Goal: Task Accomplishment & Management: Manage account settings

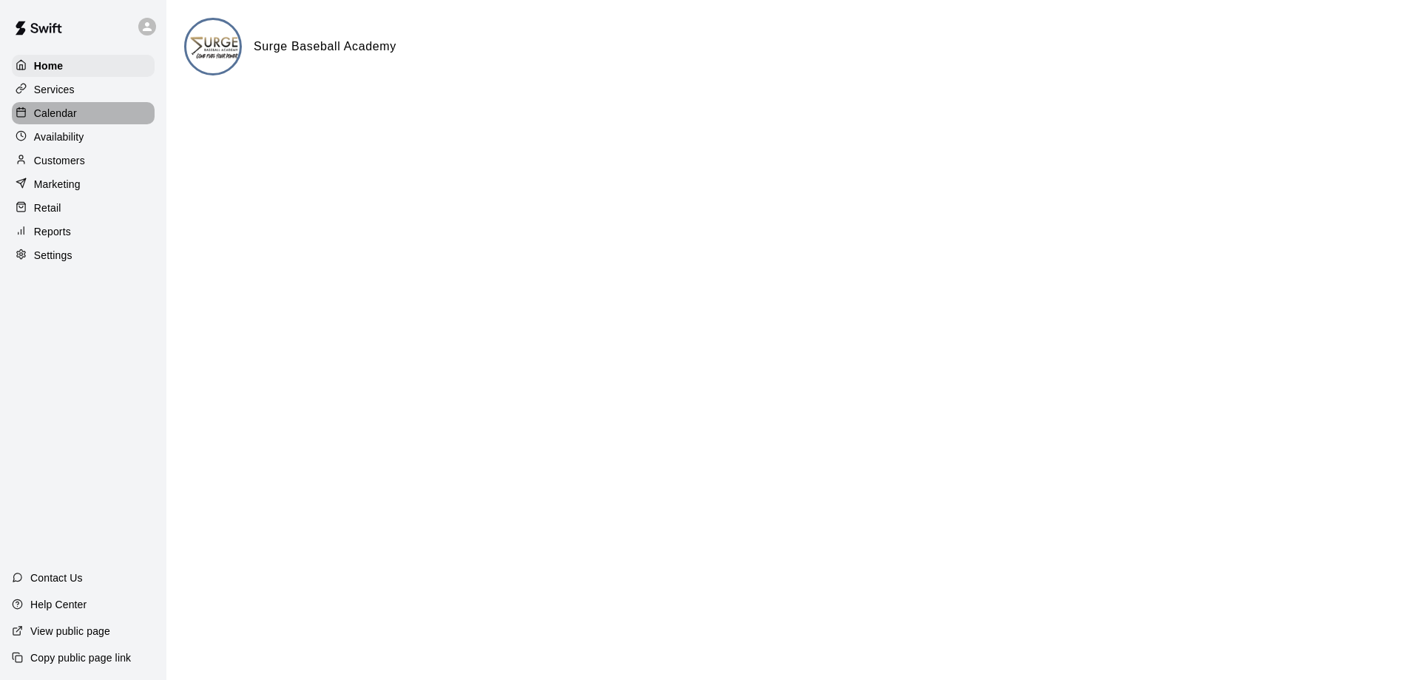
click at [60, 117] on p "Calendar" at bounding box center [55, 113] width 43 height 15
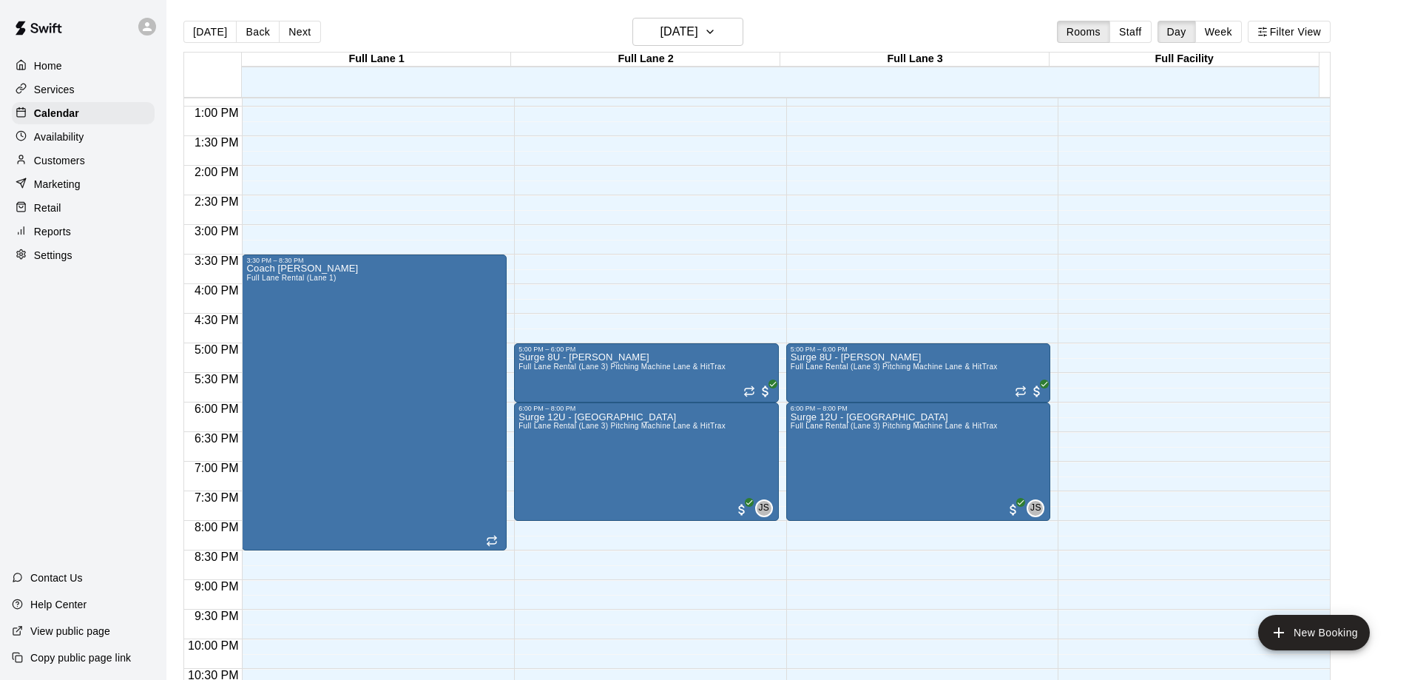
scroll to position [764, 0]
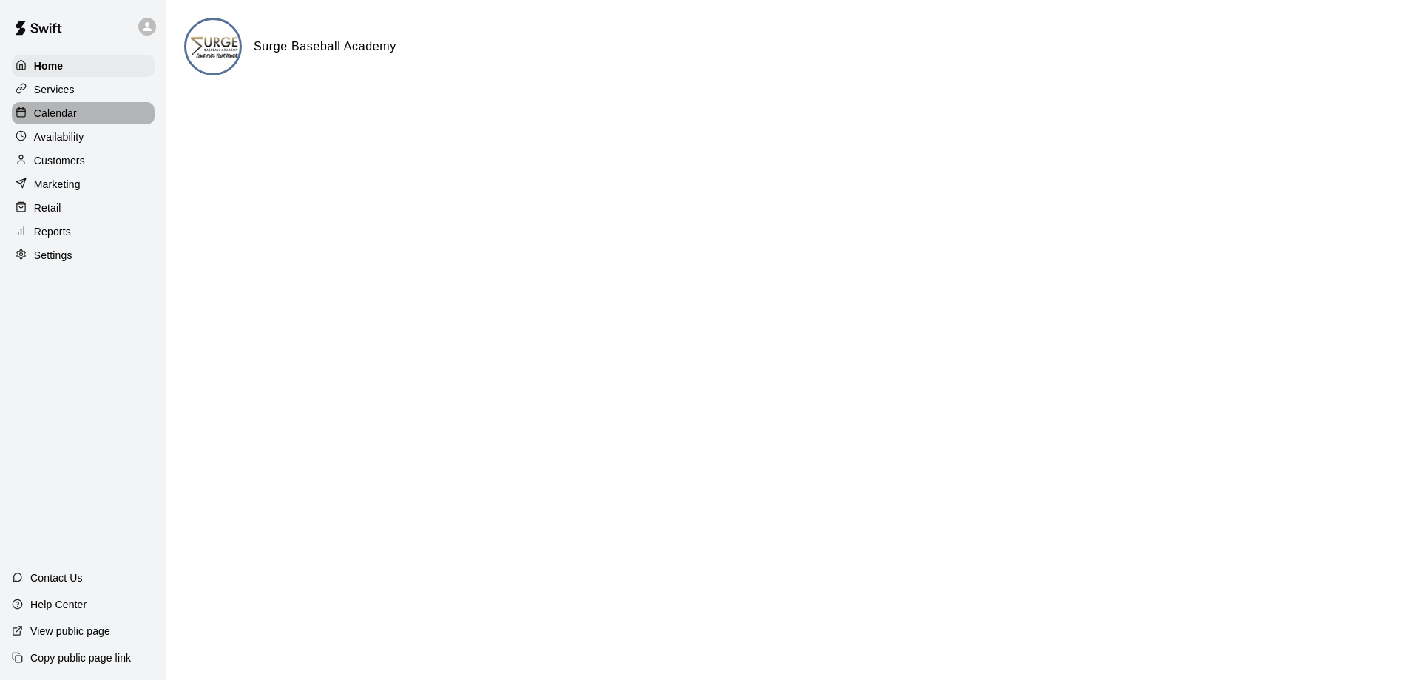
click at [81, 120] on div "Calendar" at bounding box center [83, 113] width 143 height 22
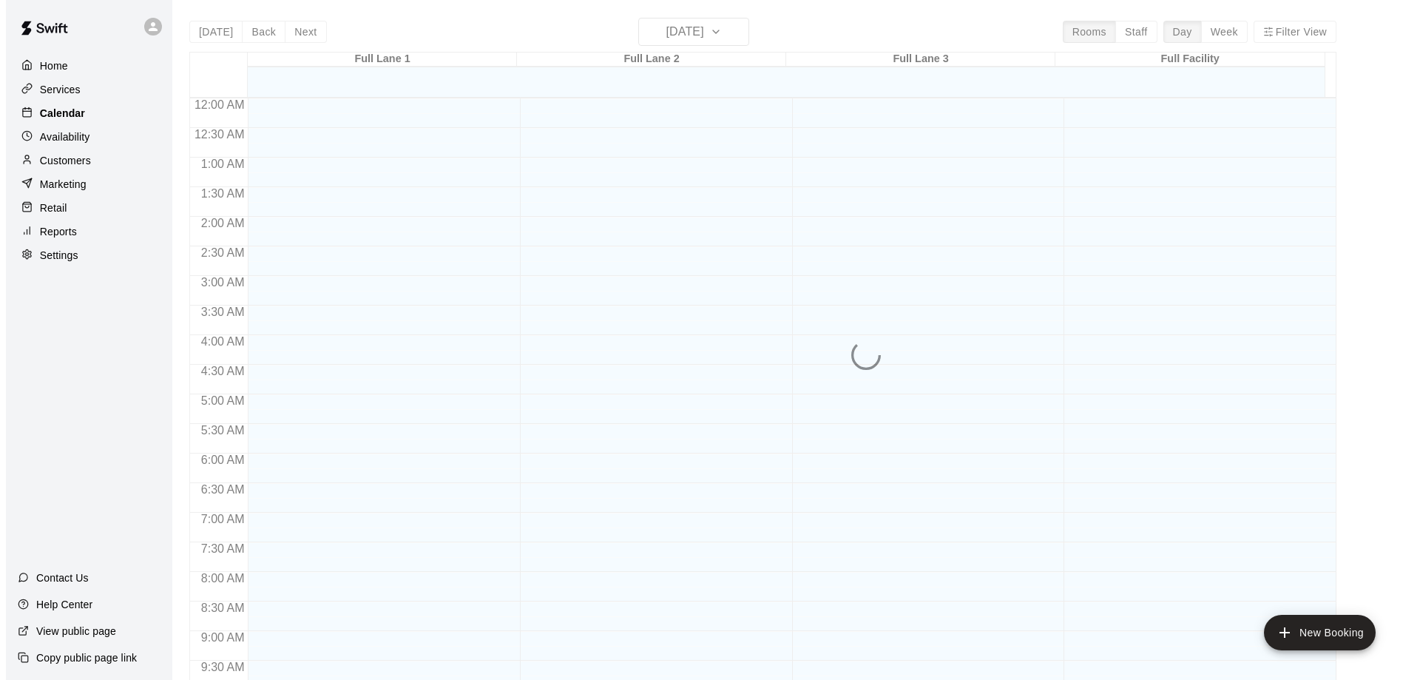
scroll to position [718, 0]
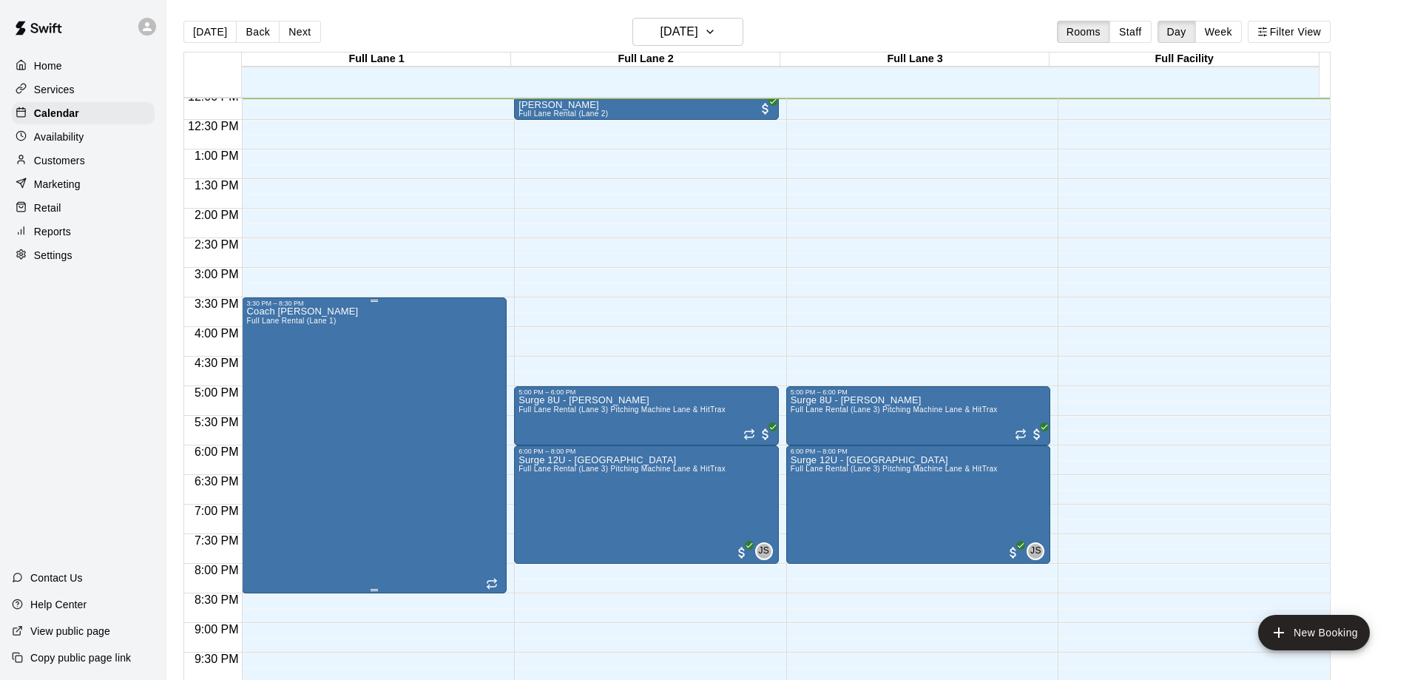
click at [343, 393] on div "Coach Wes Full Lane Rental (Lane 1)" at bounding box center [374, 647] width 256 height 680
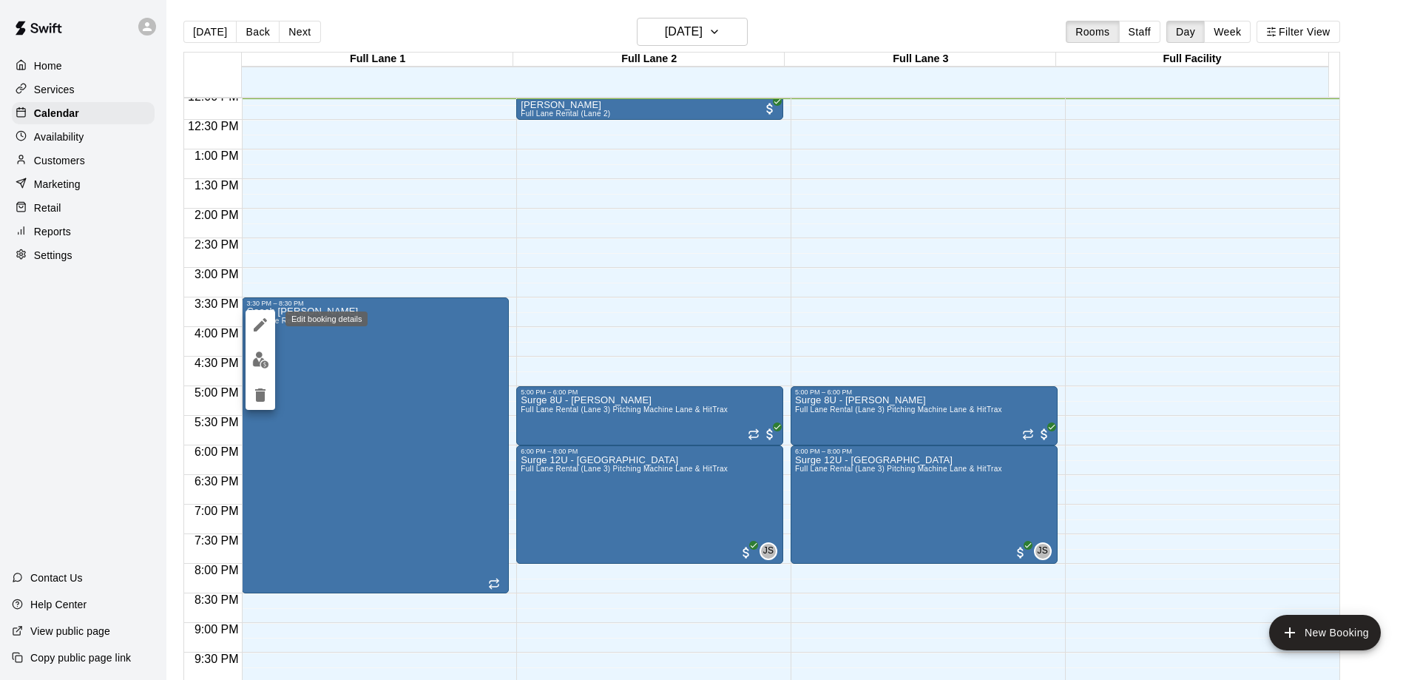
click at [260, 318] on icon "edit" at bounding box center [261, 325] width 18 height 18
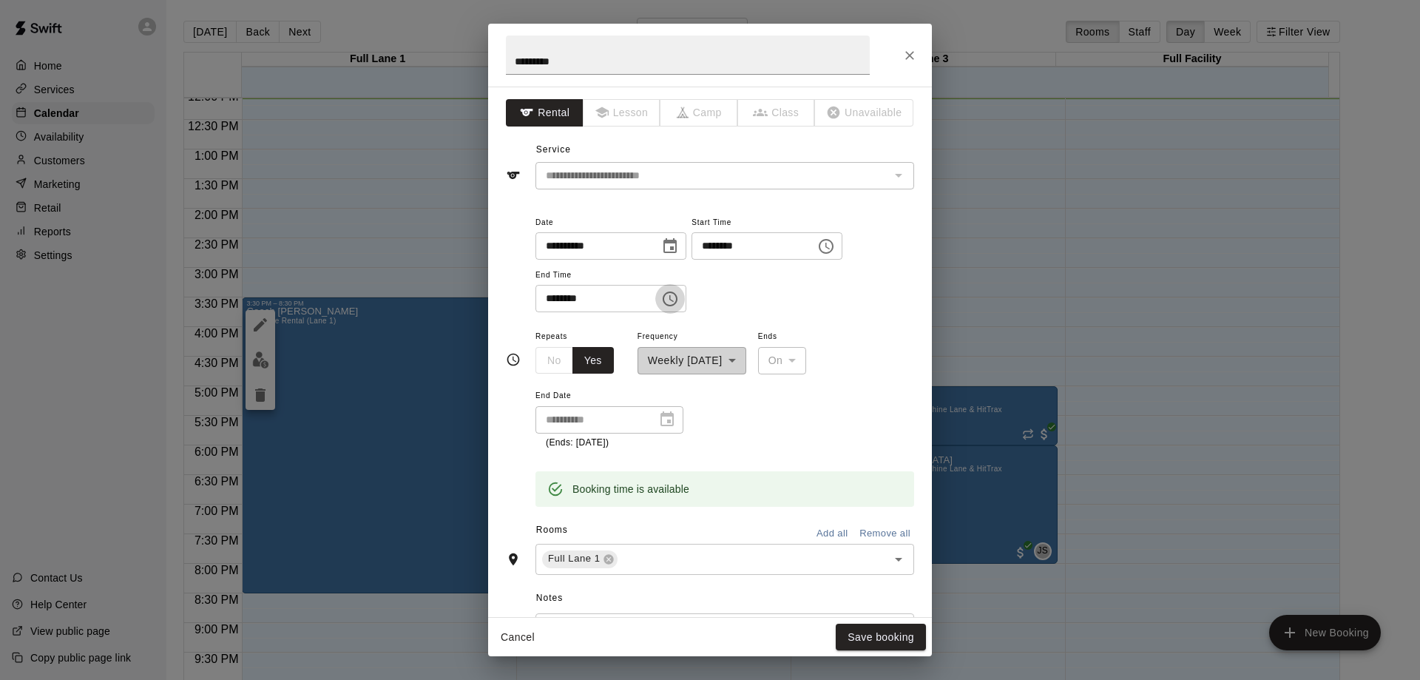
click at [679, 301] on icon "Choose time, selected time is 8:30 PM" at bounding box center [670, 299] width 18 height 18
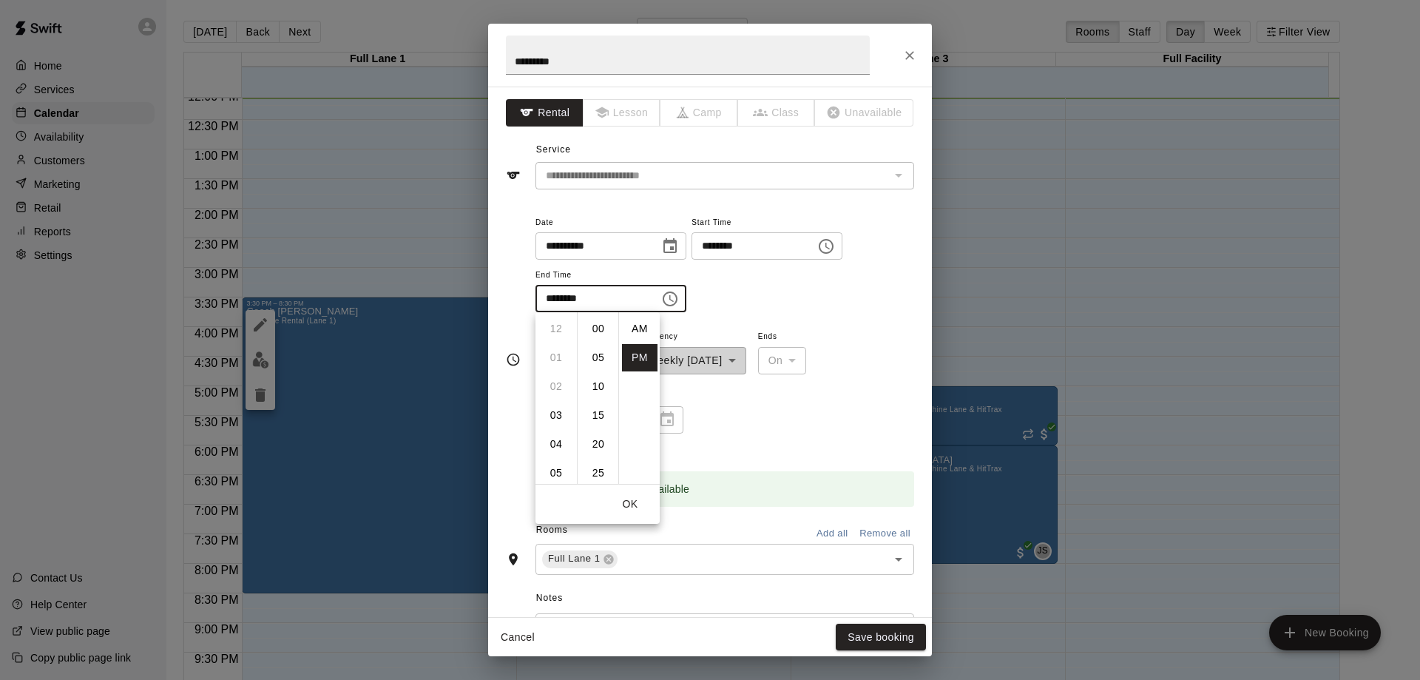
scroll to position [27, 0]
click at [553, 375] on li "07" at bounding box center [557, 373] width 36 height 27
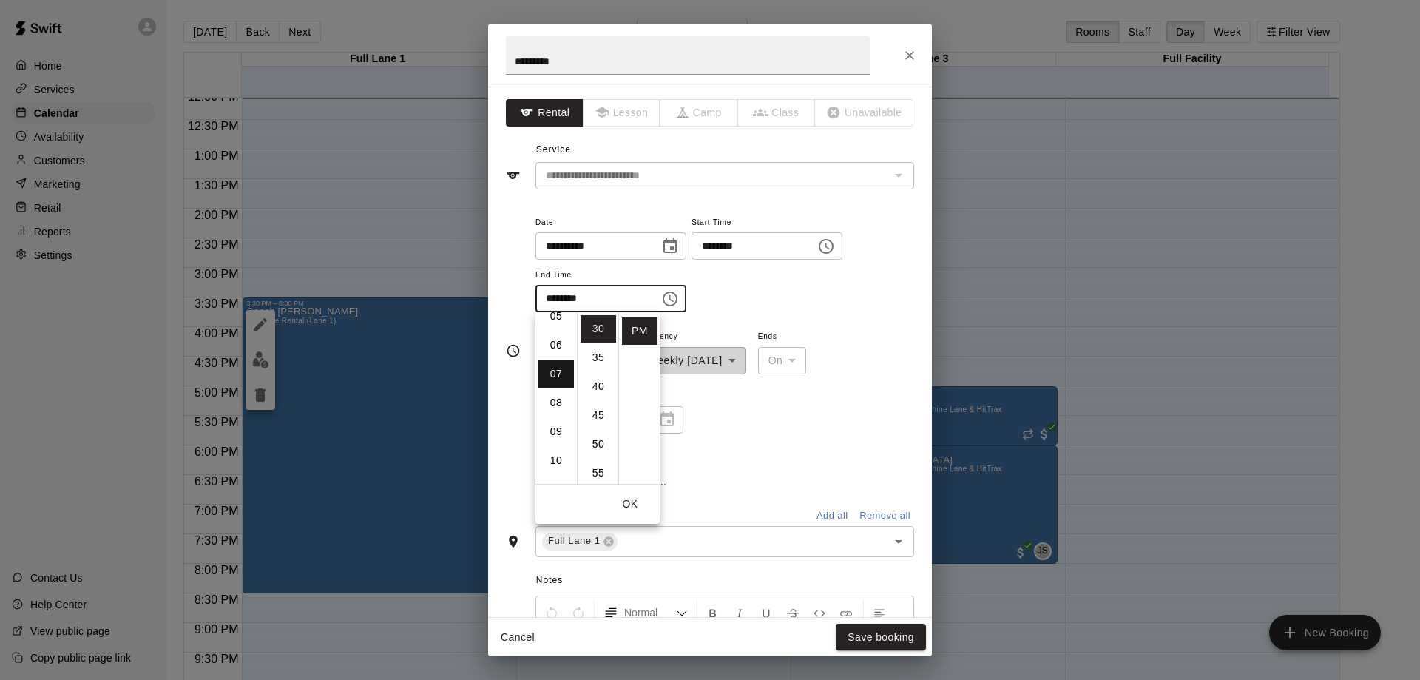
type input "********"
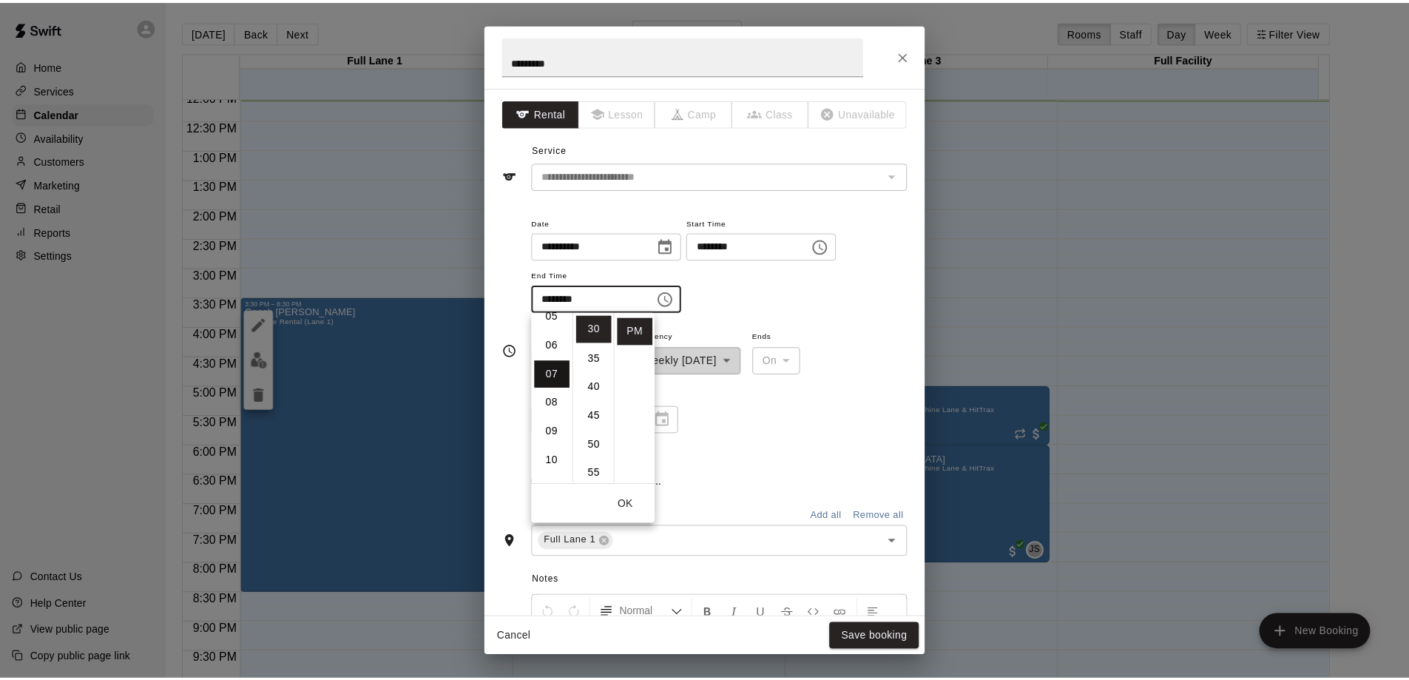
scroll to position [202, 0]
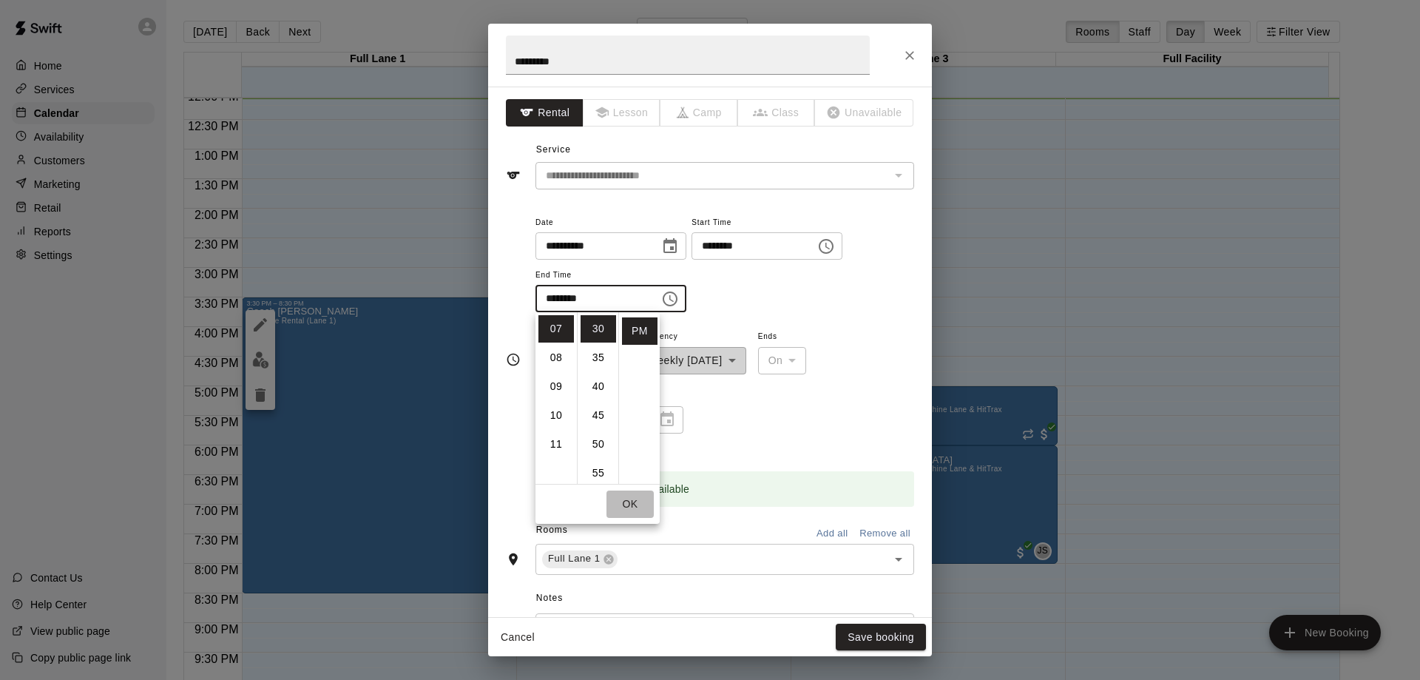
click at [638, 505] on button "OK" at bounding box center [630, 503] width 47 height 27
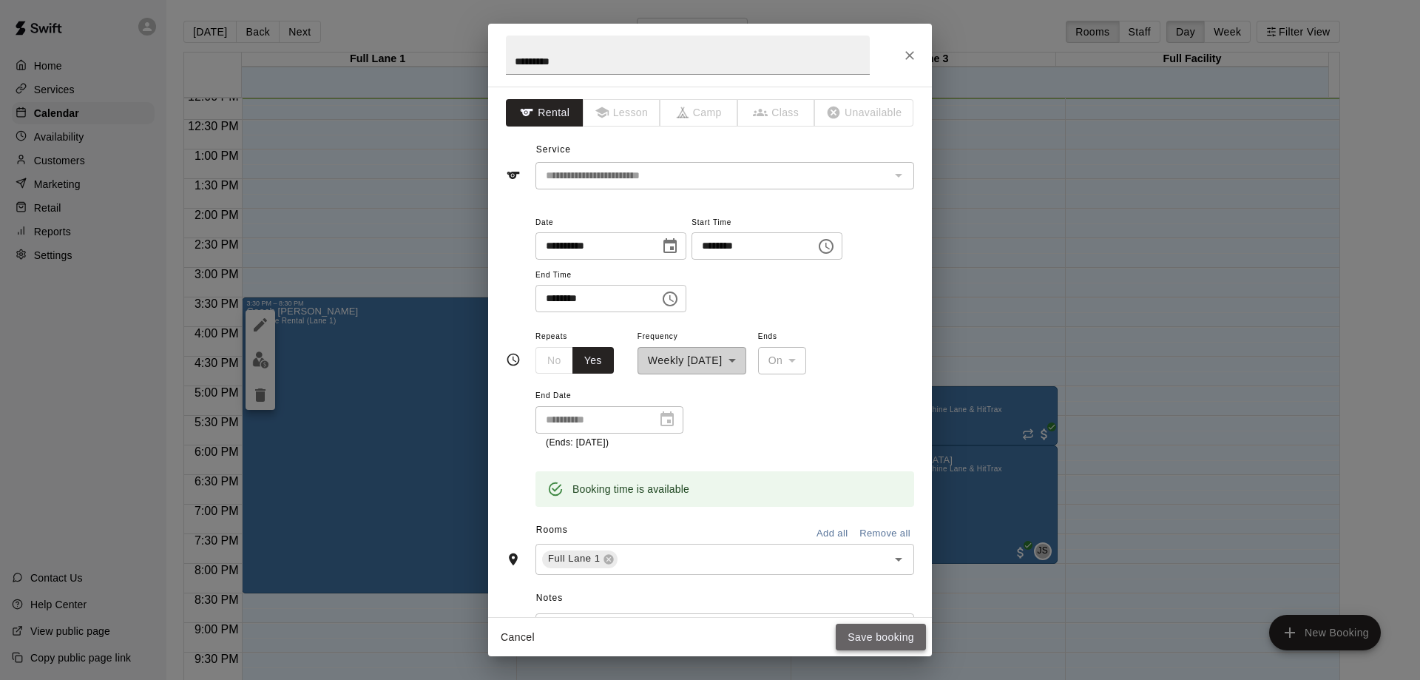
click at [863, 638] on button "Save booking" at bounding box center [881, 637] width 90 height 27
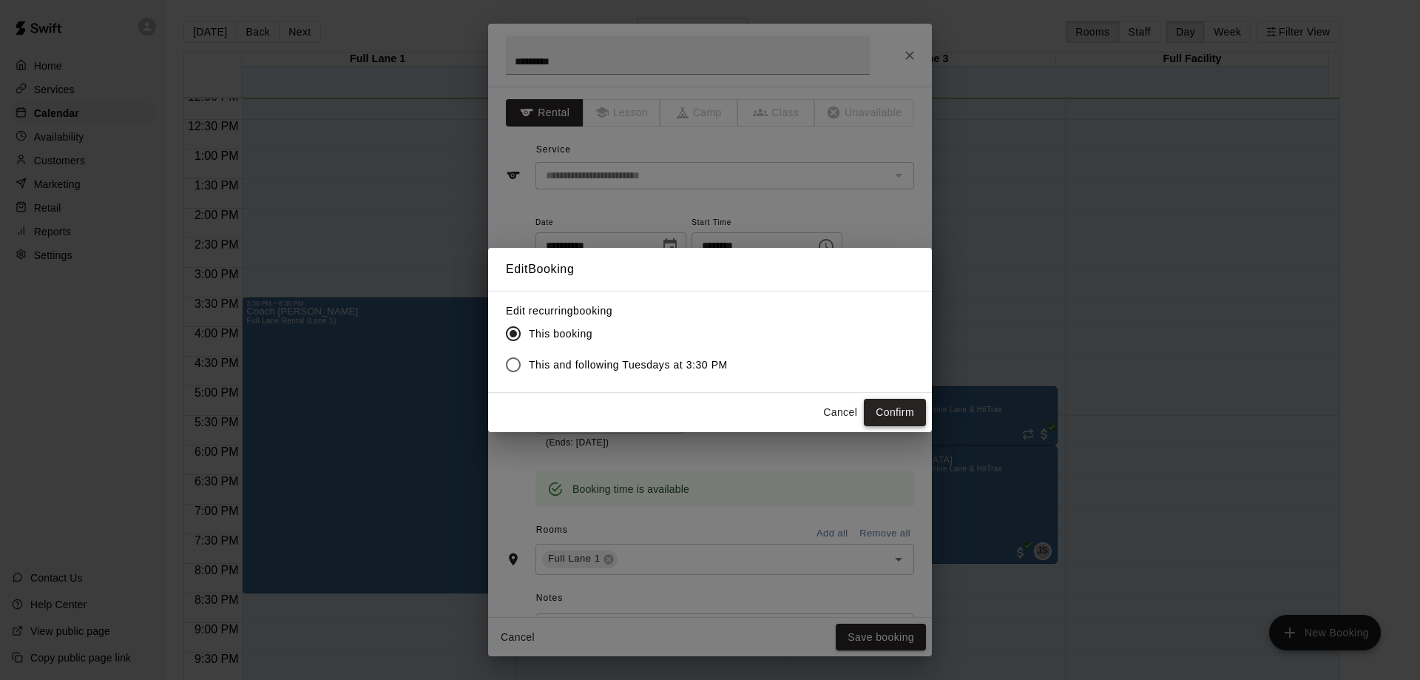
click at [891, 416] on button "Confirm" at bounding box center [895, 412] width 62 height 27
